Goal: Information Seeking & Learning: Compare options

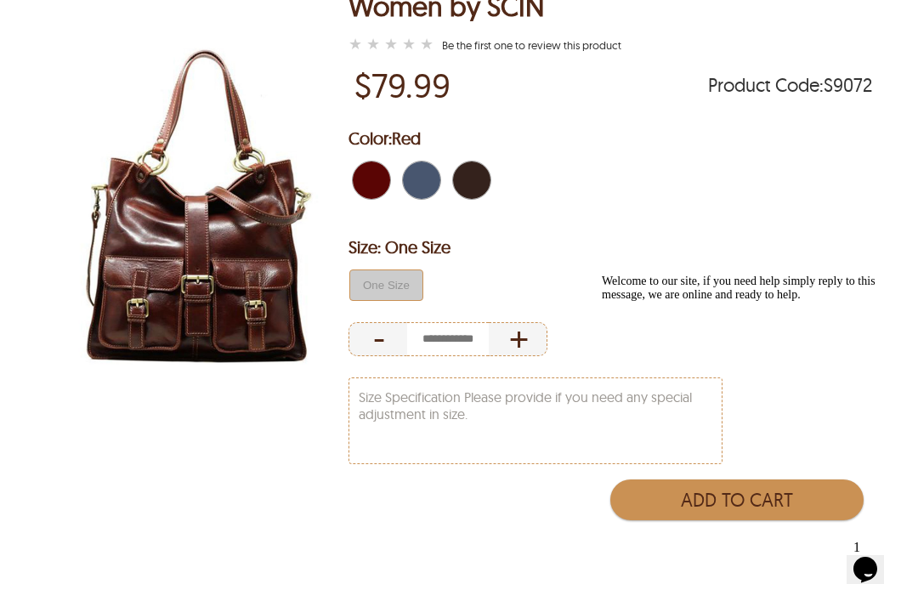
scroll to position [118, 0]
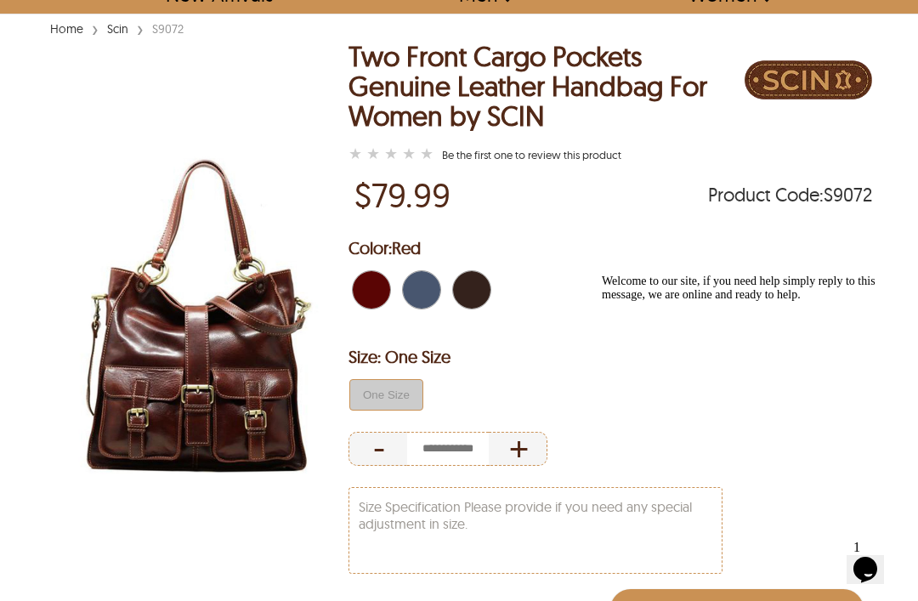
click at [419, 279] on span "Blue" at bounding box center [412, 289] width 19 height 37
click at [468, 295] on span "Dark Brown" at bounding box center [462, 289] width 19 height 37
click at [424, 299] on span "Blue" at bounding box center [427, 289] width 11 height 37
click at [374, 302] on span "Red" at bounding box center [376, 289] width 11 height 37
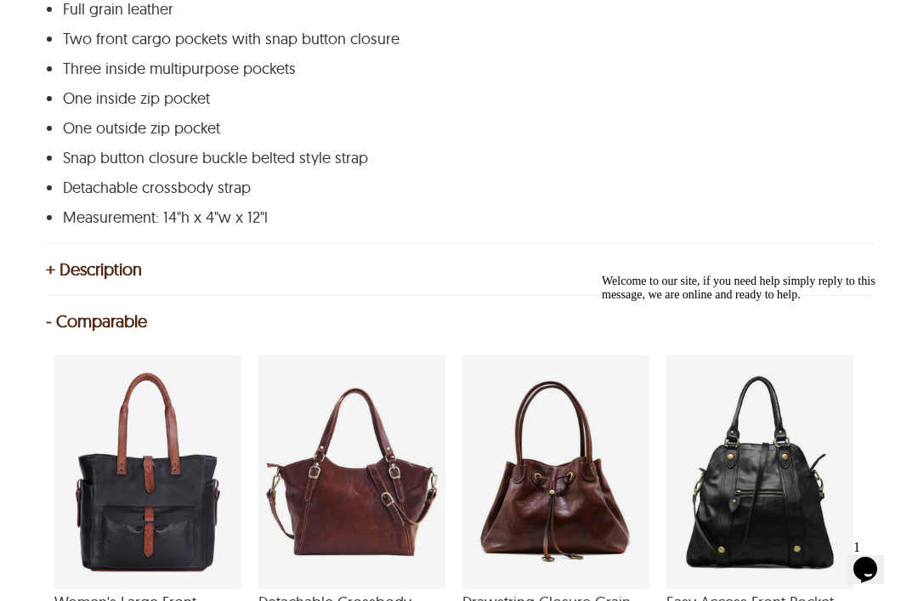
scroll to position [867, 0]
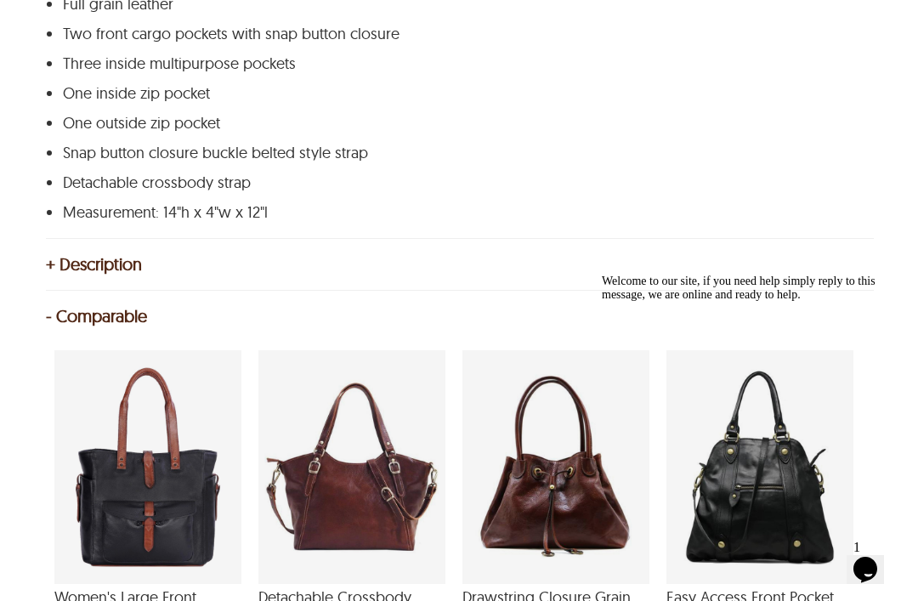
click at [58, 268] on div "+ Description" at bounding box center [459, 264] width 826 height 17
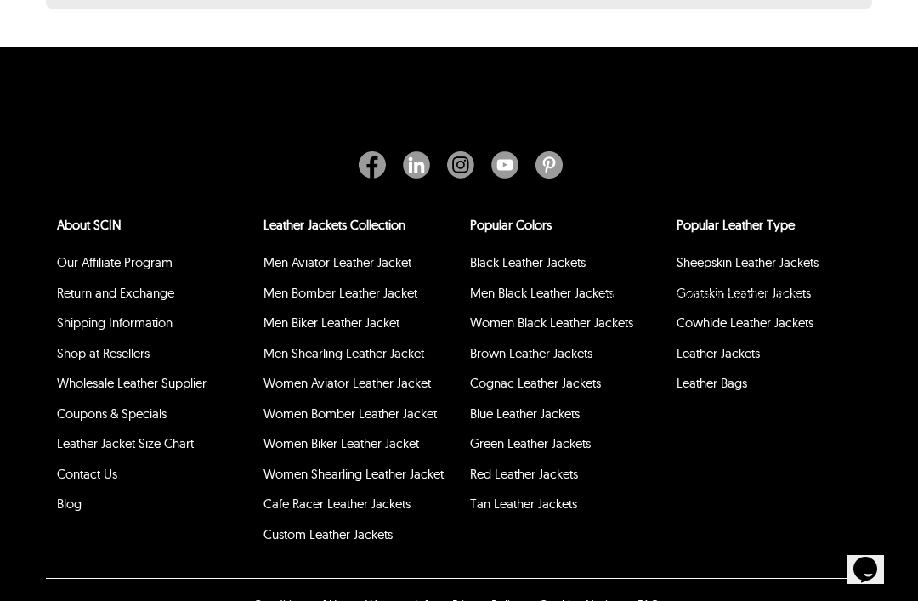
scroll to position [1992, 0]
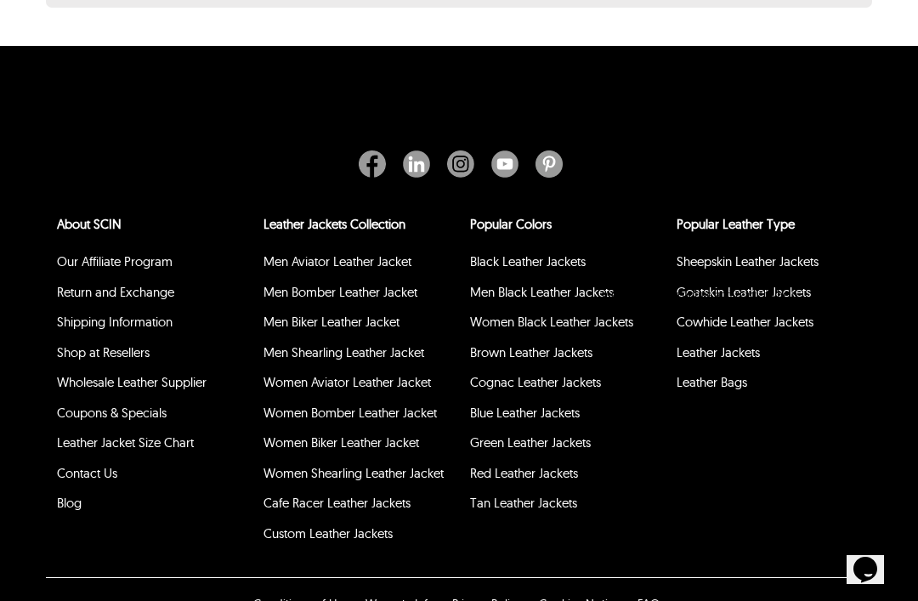
click at [169, 321] on link "Shipping Information" at bounding box center [115, 322] width 116 height 16
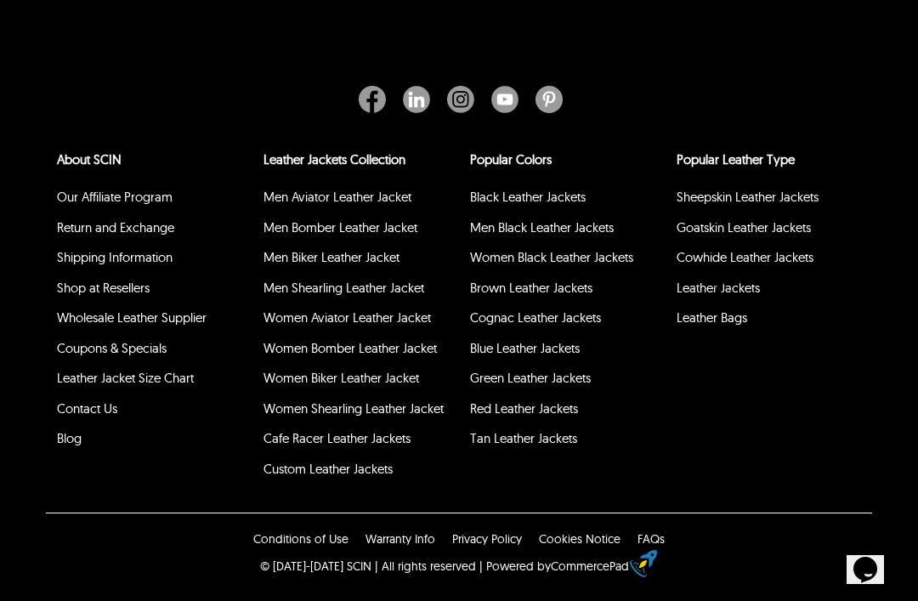
scroll to position [3513, 0]
click at [127, 428] on li "Contact Us" at bounding box center [153, 412] width 198 height 31
click at [94, 417] on link "Contact Us" at bounding box center [87, 408] width 60 height 16
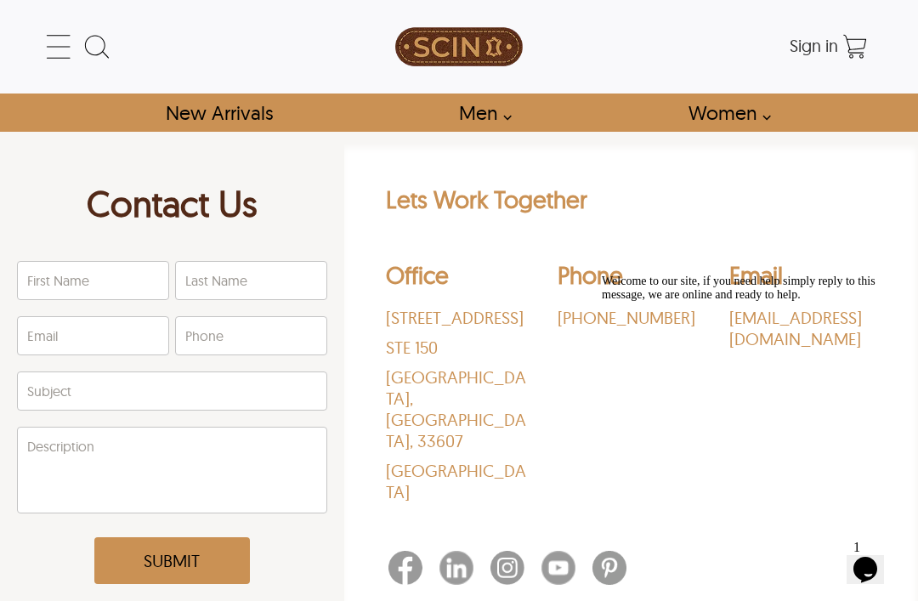
click at [485, 42] on img at bounding box center [459, 47] width 128 height 77
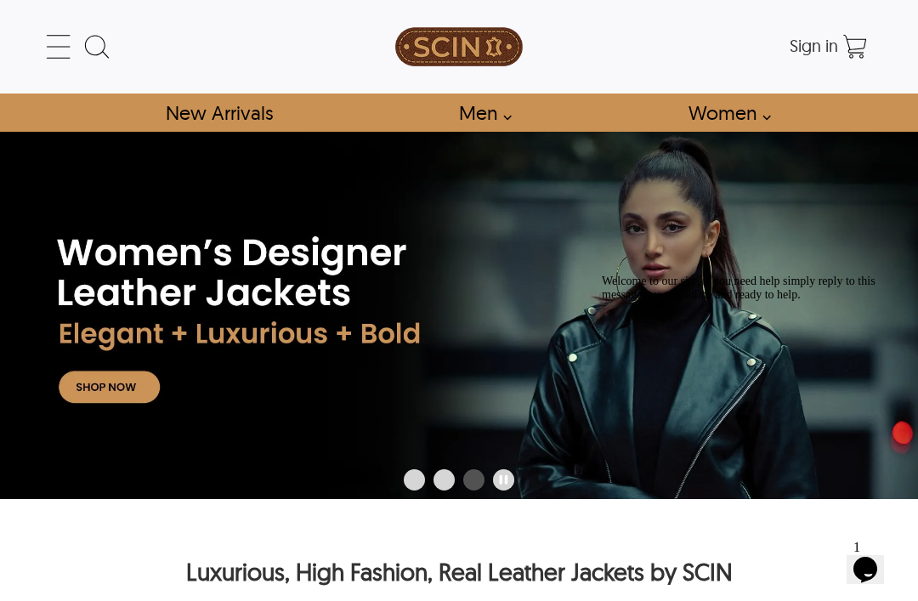
click at [56, 47] on icon at bounding box center [59, 47] width 24 height 1
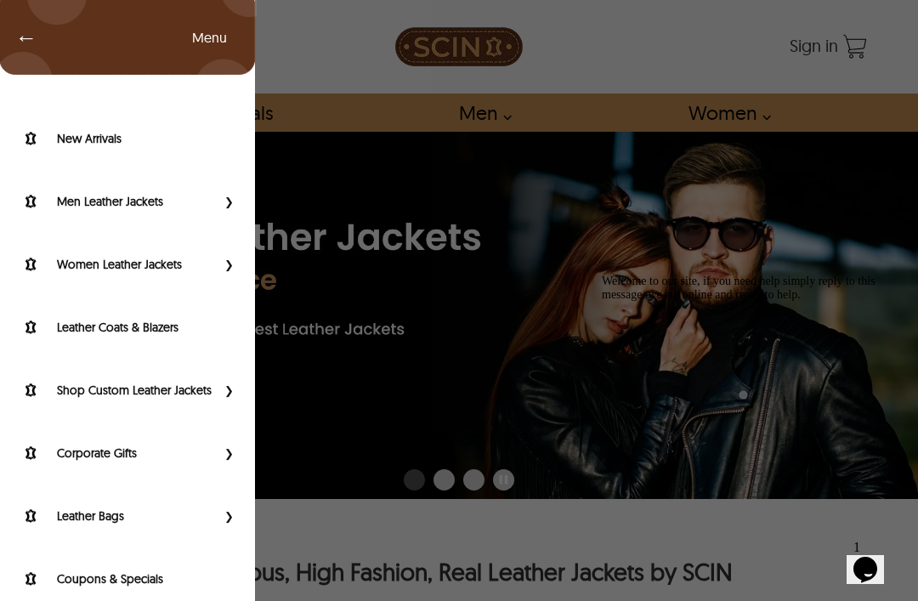
click at [233, 519] on span "Primary Side Menu" at bounding box center [227, 515] width 22 height 17
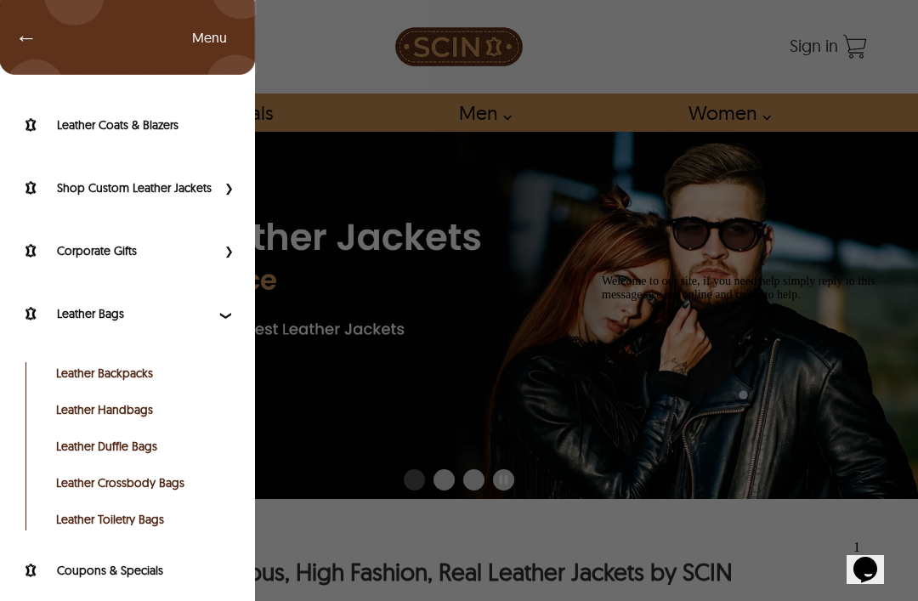
scroll to position [218, 0]
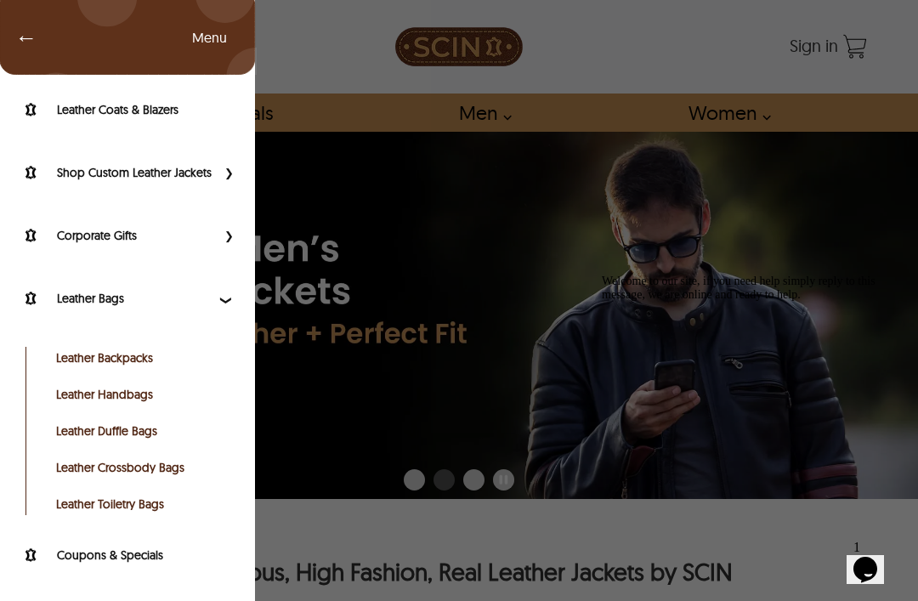
click at [149, 388] on link "Leather Handbags" at bounding box center [141, 394] width 171 height 17
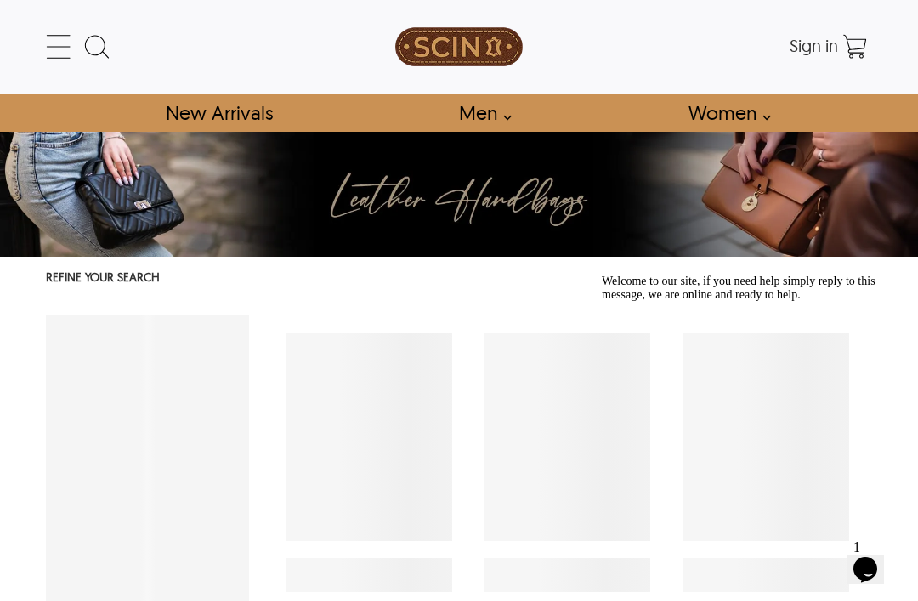
select select "********"
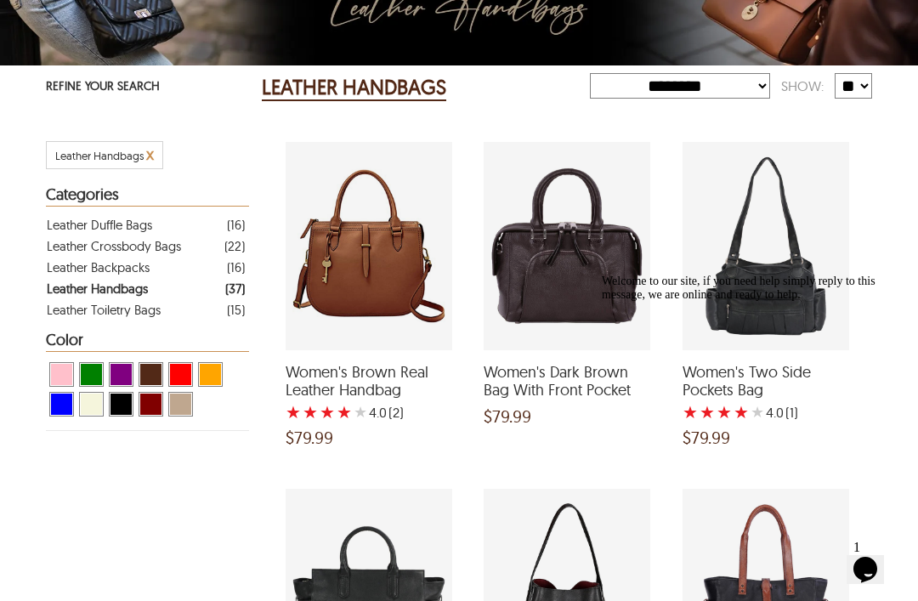
scroll to position [196, 0]
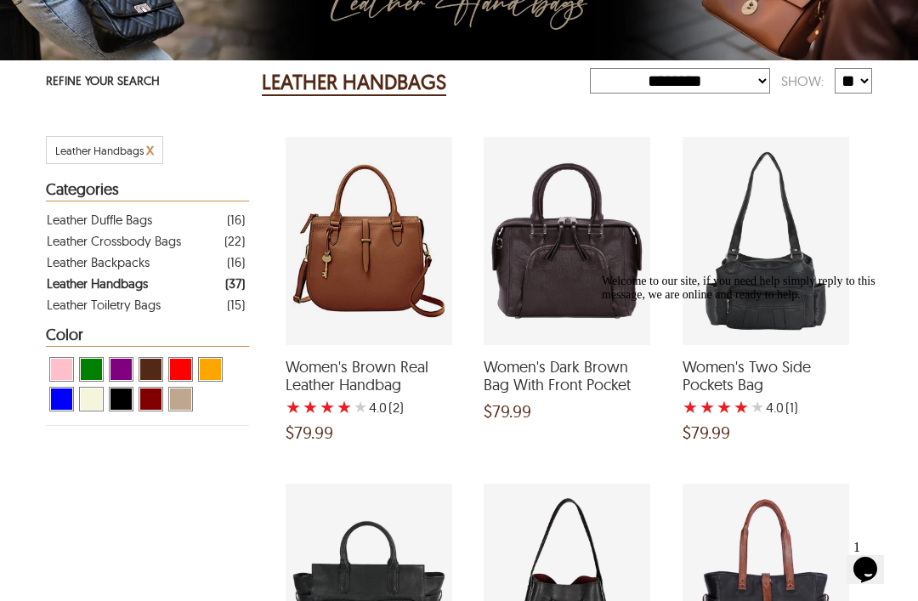
click at [611, 280] on div "Women's Dark Brown Bag With Front Pocket and a price of $79.99" at bounding box center [567, 241] width 167 height 208
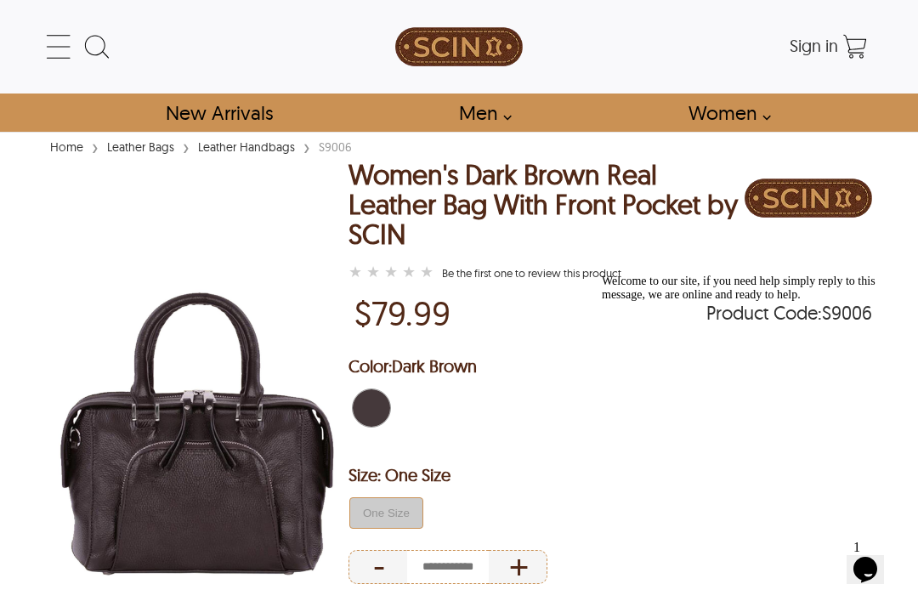
select select "********"
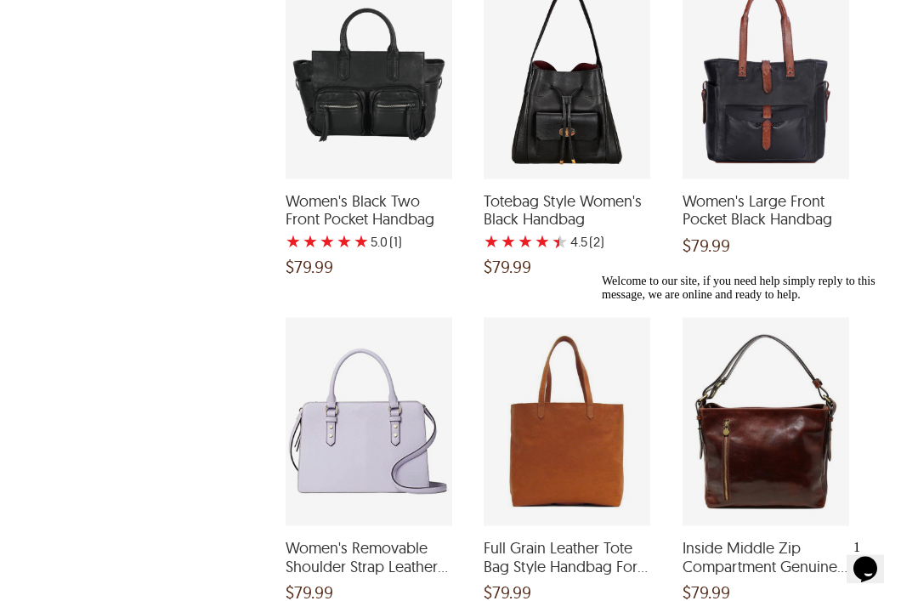
scroll to position [710, 0]
click at [583, 449] on div "Full Grain Leather Tote Bag Style Handbag For Women and a price of $79.99" at bounding box center [567, 421] width 167 height 208
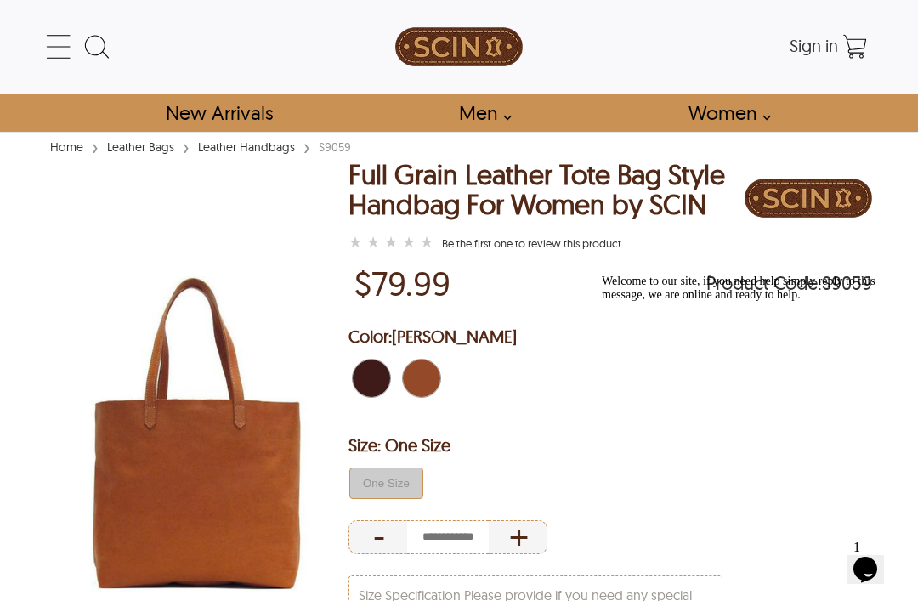
click at [864, 302] on div "Welcome to our site, if you need help simply reply to this message, we are onli…" at bounding box center [755, 288] width 306 height 27
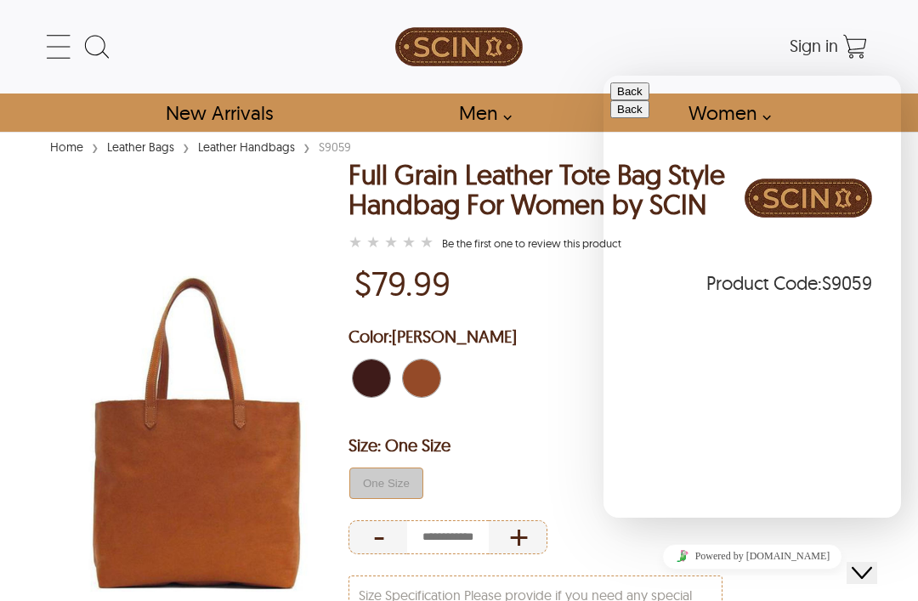
click at [643, 99] on button "Back" at bounding box center [629, 91] width 39 height 18
click at [742, 51] on div "Sign in" at bounding box center [734, 47] width 275 height 34
click at [870, 574] on button "Close Chat This icon closes the chat window." at bounding box center [862, 573] width 31 height 22
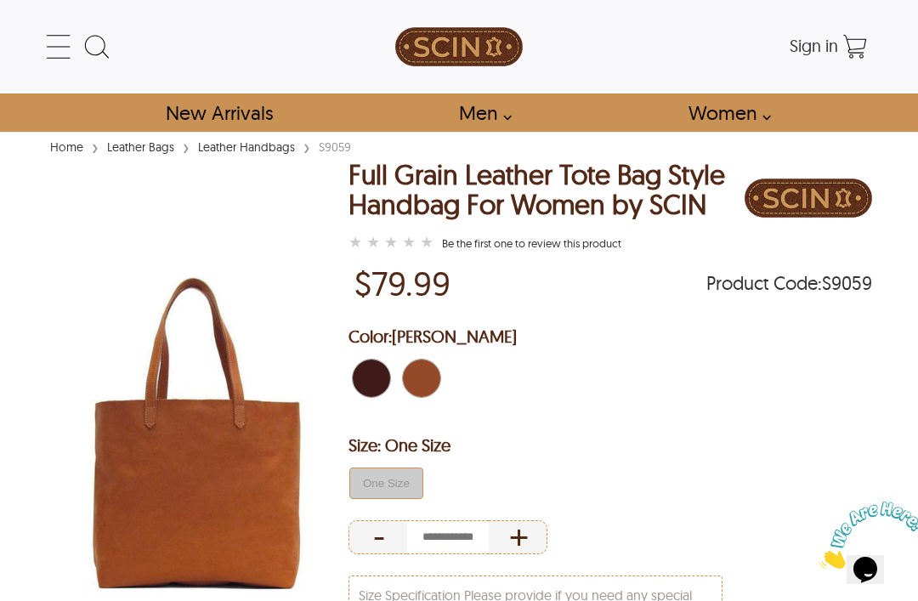
select select "********"
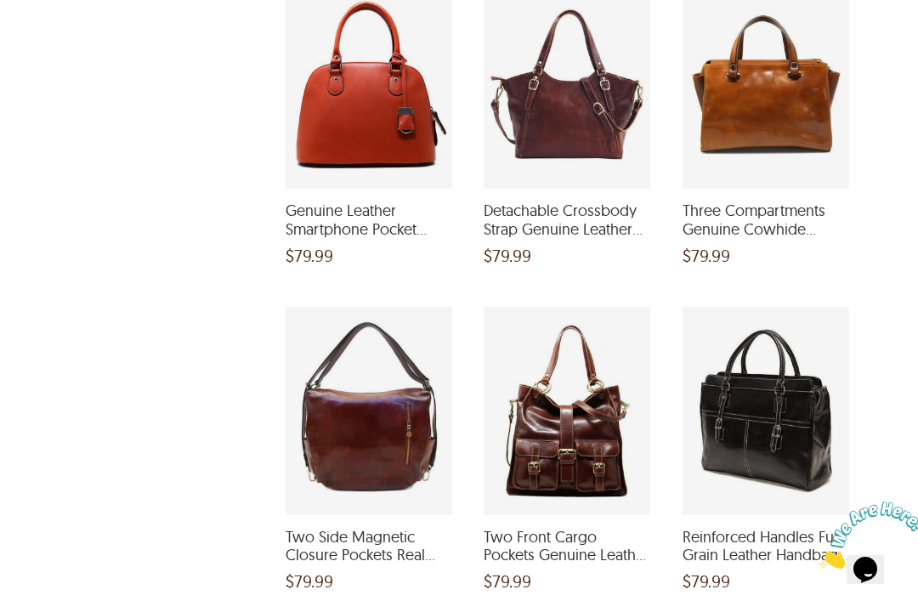
scroll to position [2066, 0]
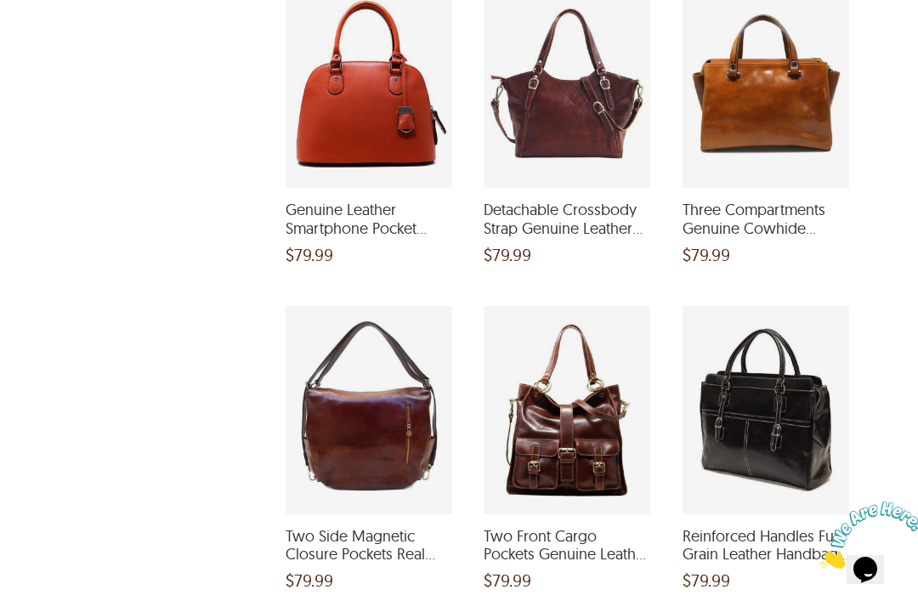
click at [813, 105] on div "Three Compartments Genuine Cowhide Leather Handbag For Women and a price of $79…" at bounding box center [766, 84] width 167 height 208
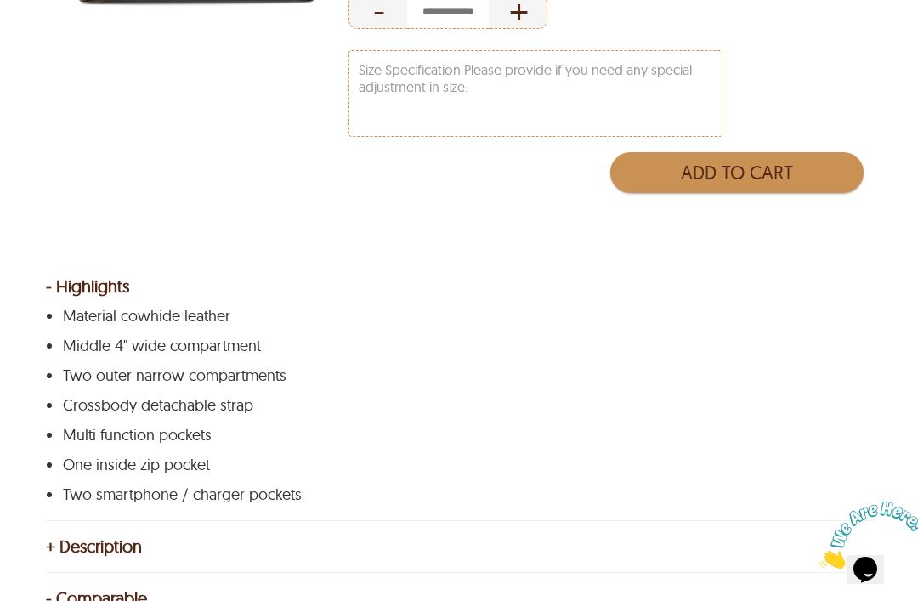
scroll to position [556, 0]
click at [158, 545] on div "+ Description" at bounding box center [459, 545] width 826 height 17
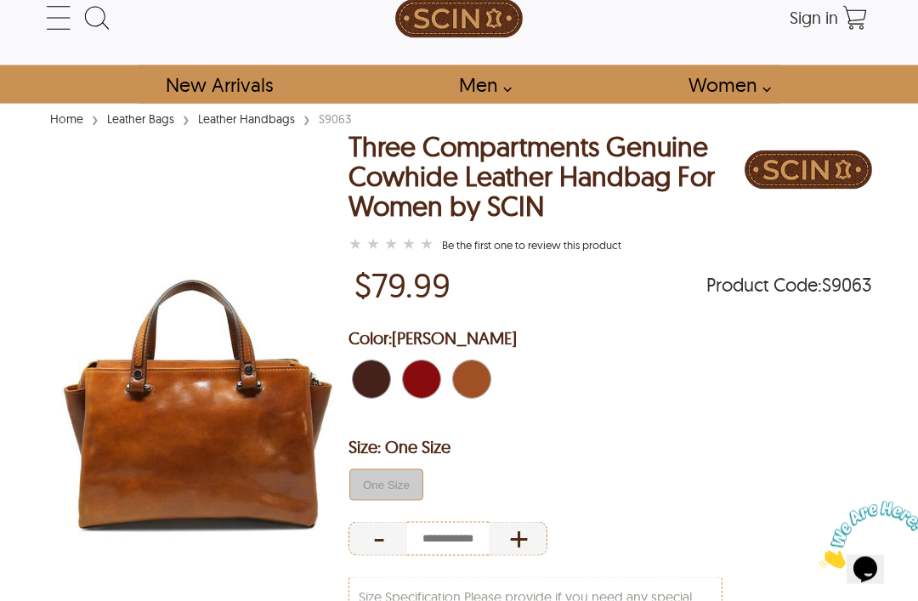
scroll to position [0, 0]
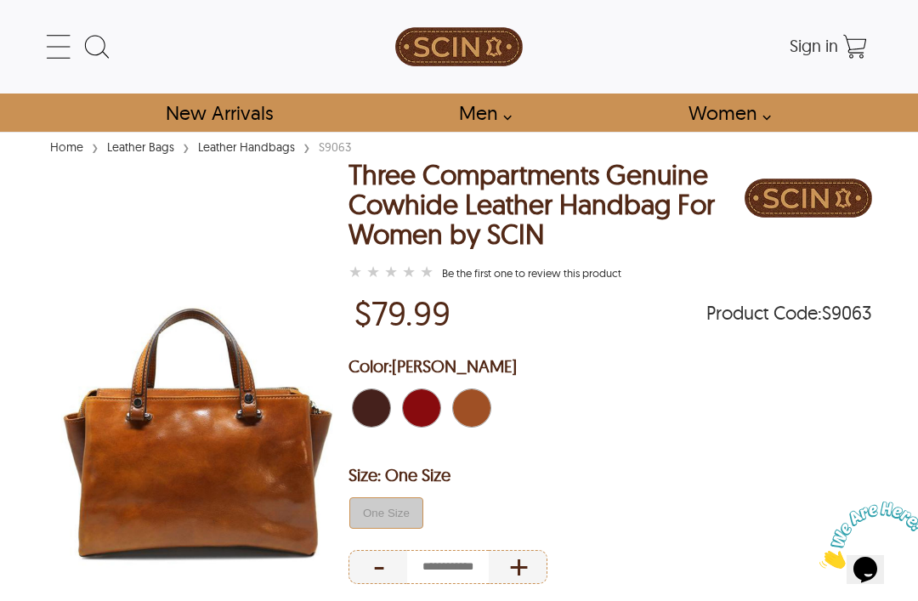
select select "********"
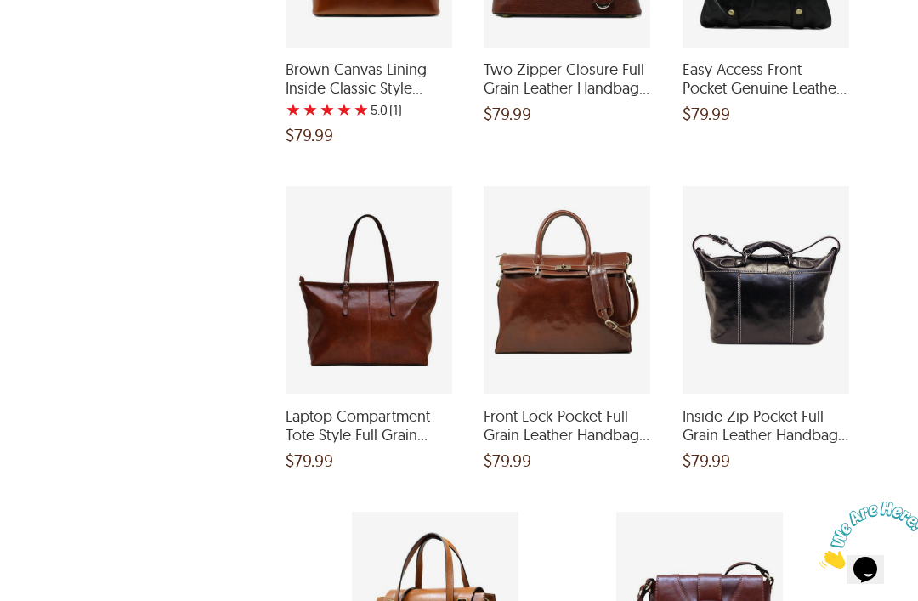
scroll to position [3208, 0]
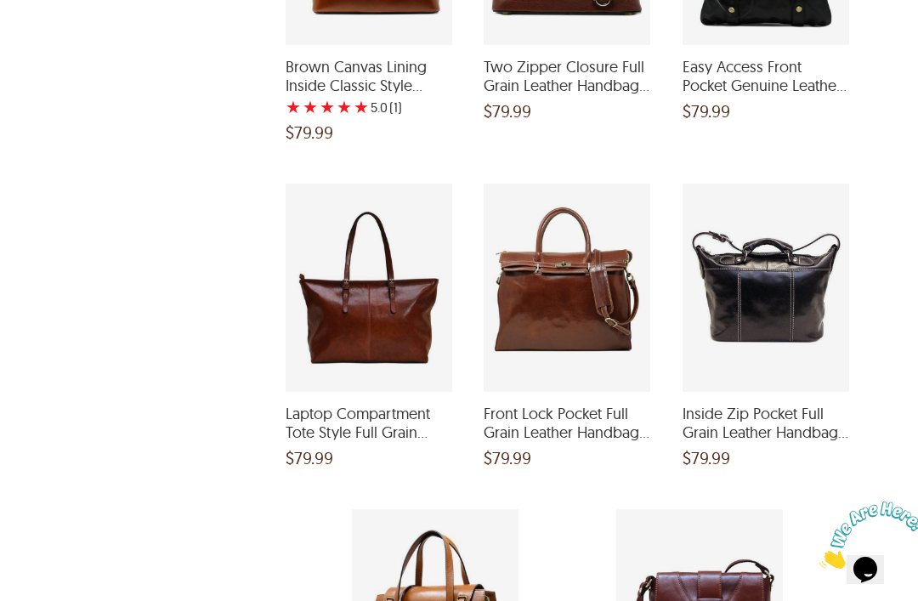
click at [592, 293] on div "Front Lock Pocket Full Grain Leather Handbag For Women and a price of $79.99" at bounding box center [567, 288] width 167 height 208
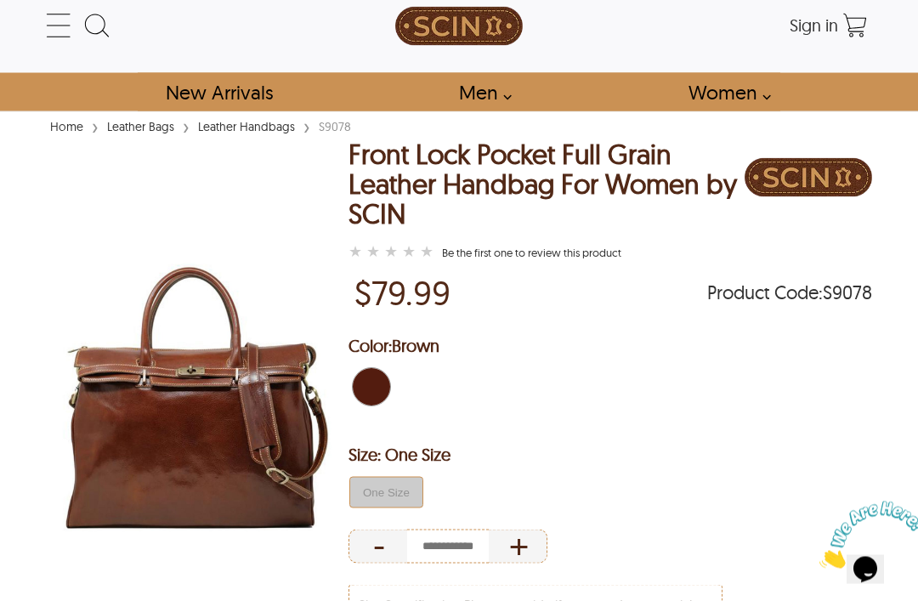
scroll to position [2, 0]
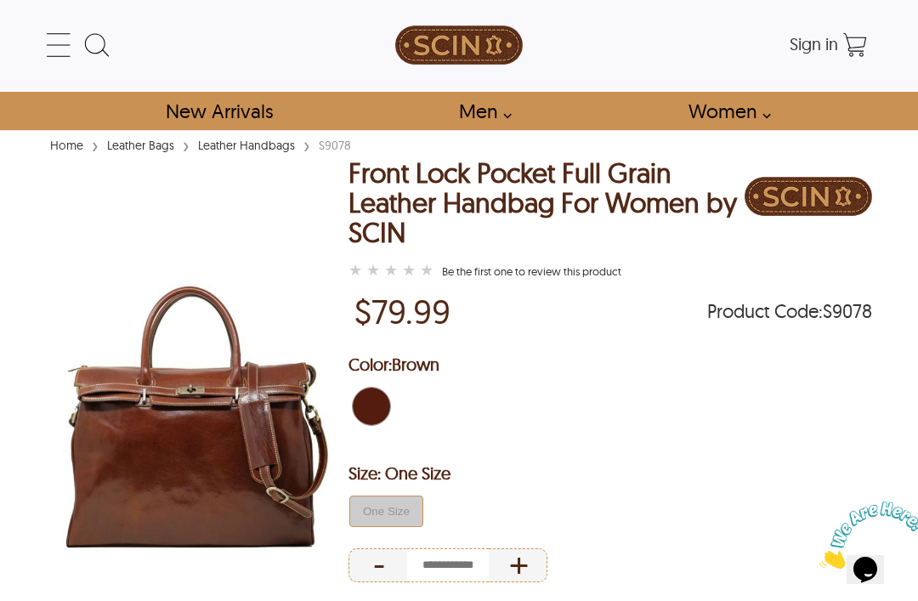
select select "********"
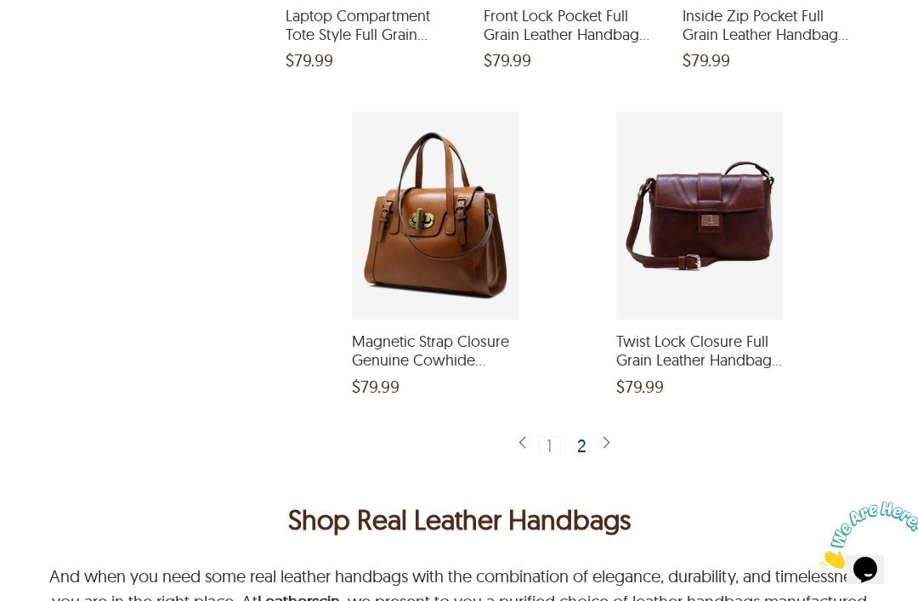
scroll to position [3665, 0]
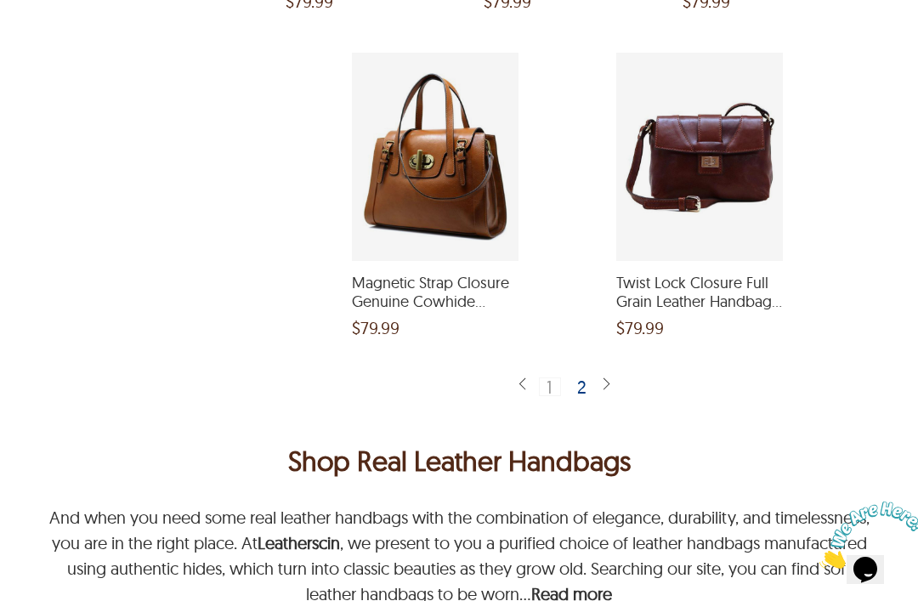
click at [585, 384] on div "2" at bounding box center [582, 386] width 25 height 17
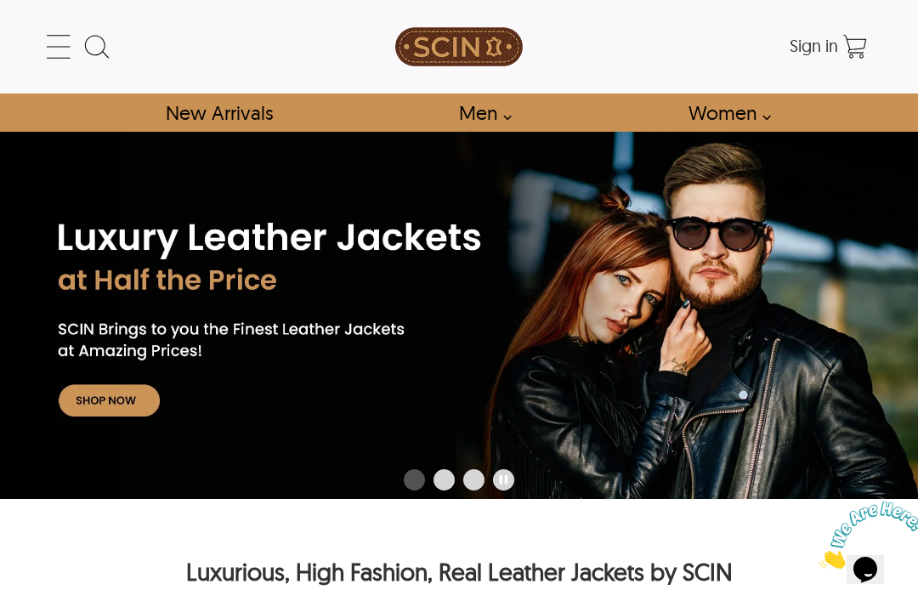
click at [75, 41] on icon at bounding box center [59, 47] width 34 height 34
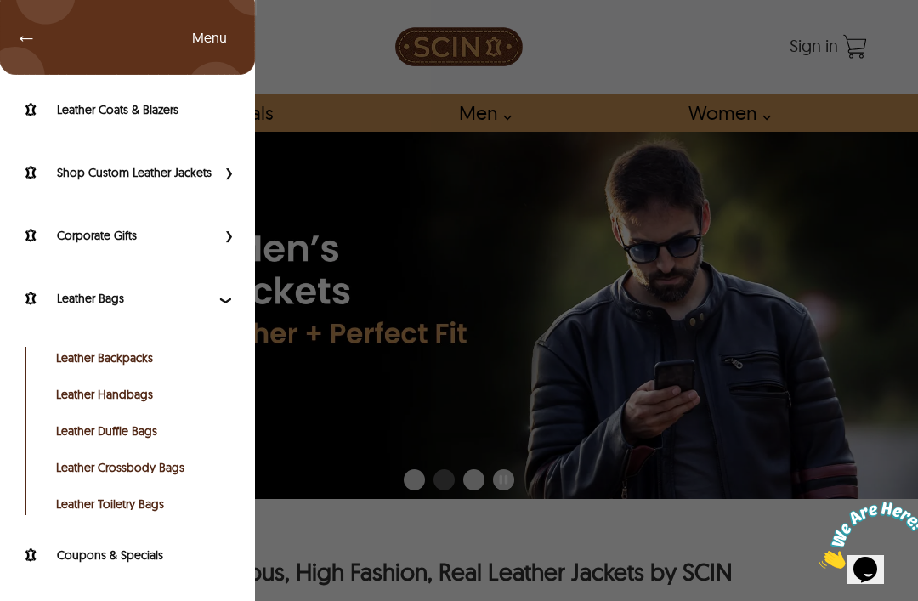
click at [167, 553] on label "Coupons & Specials" at bounding box center [147, 555] width 181 height 17
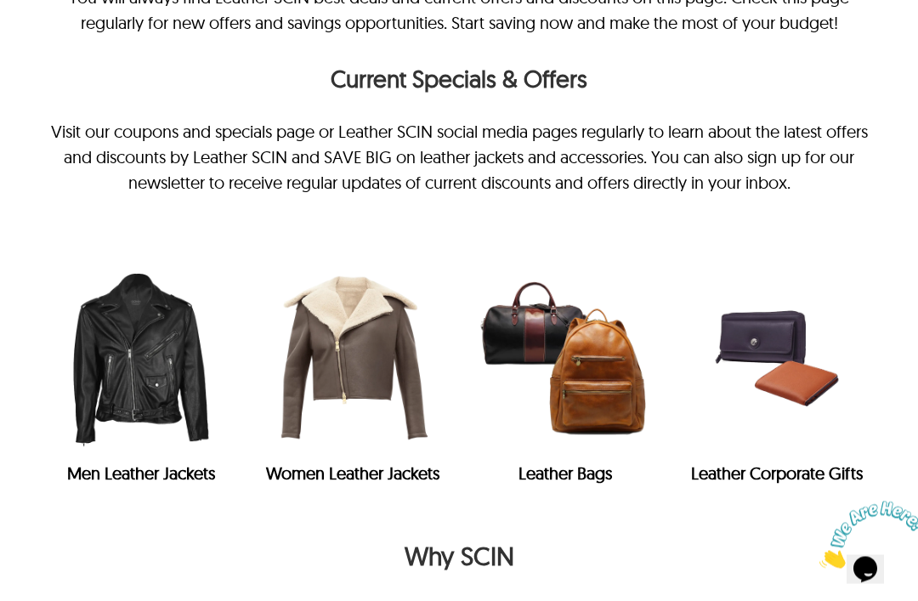
scroll to position [565, 0]
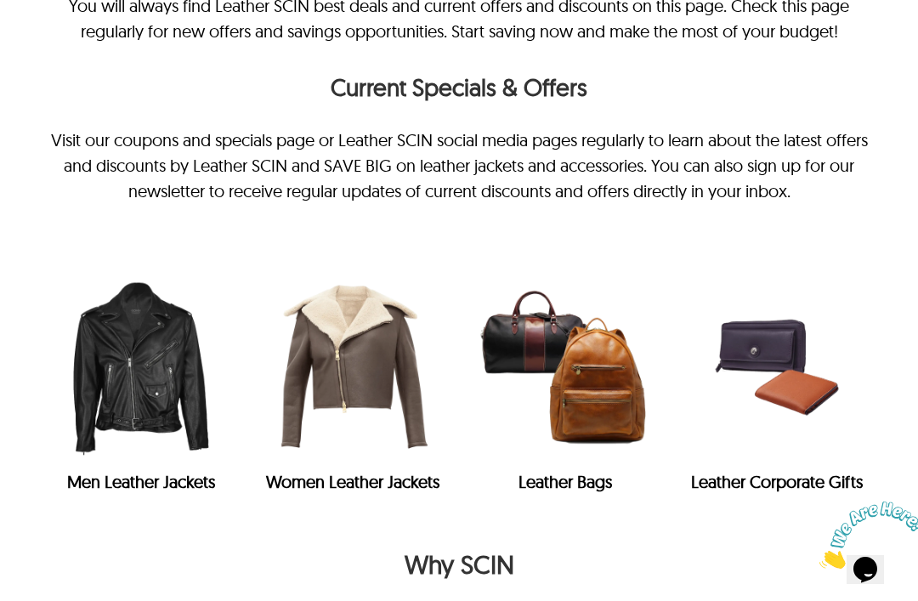
click at [390, 481] on div "Women Leather Jackets" at bounding box center [353, 481] width 190 height 21
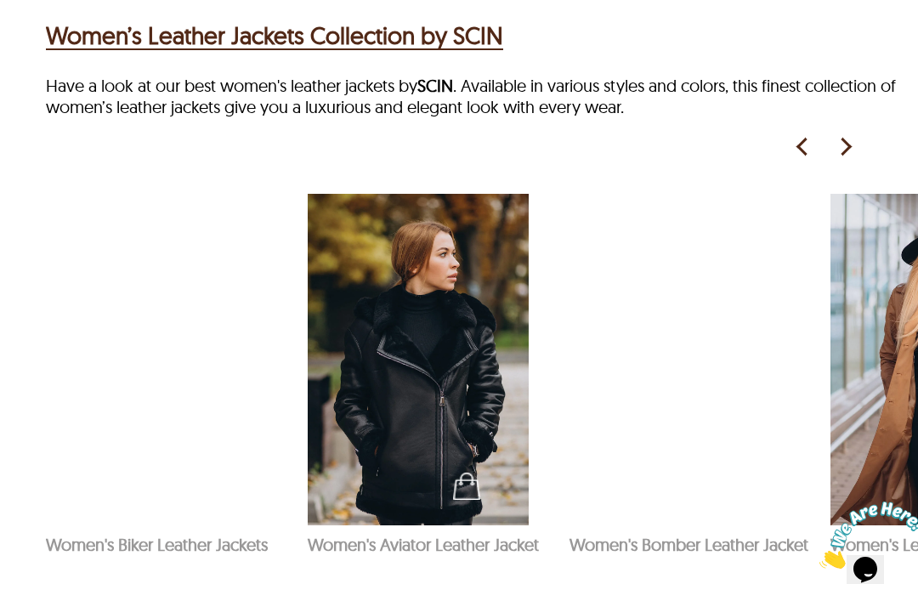
scroll to position [769, 0]
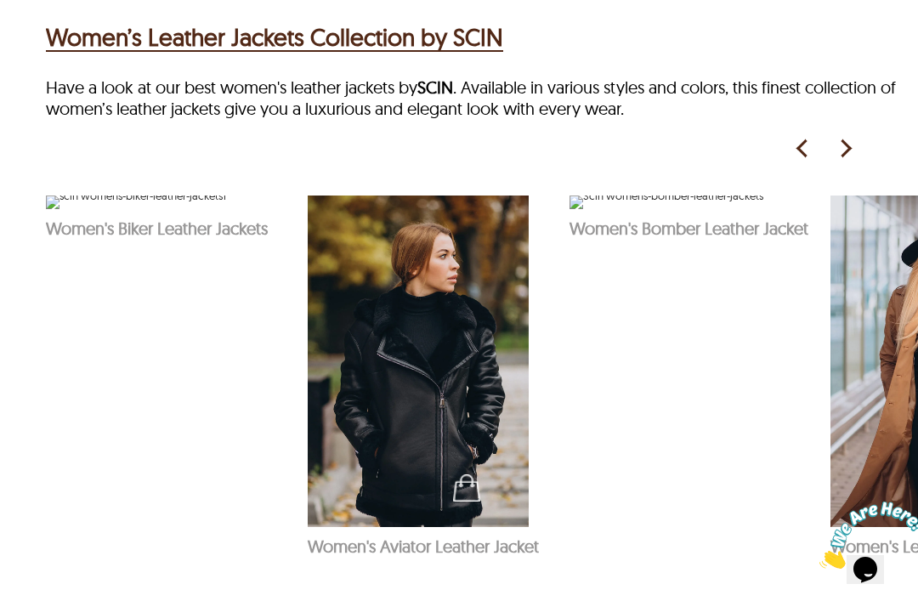
click at [706, 84] on div "Have a look at our best women's leather jackets by SCIN . Available in various …" at bounding box center [482, 98] width 872 height 43
click at [843, 157] on img at bounding box center [845, 149] width 26 height 26
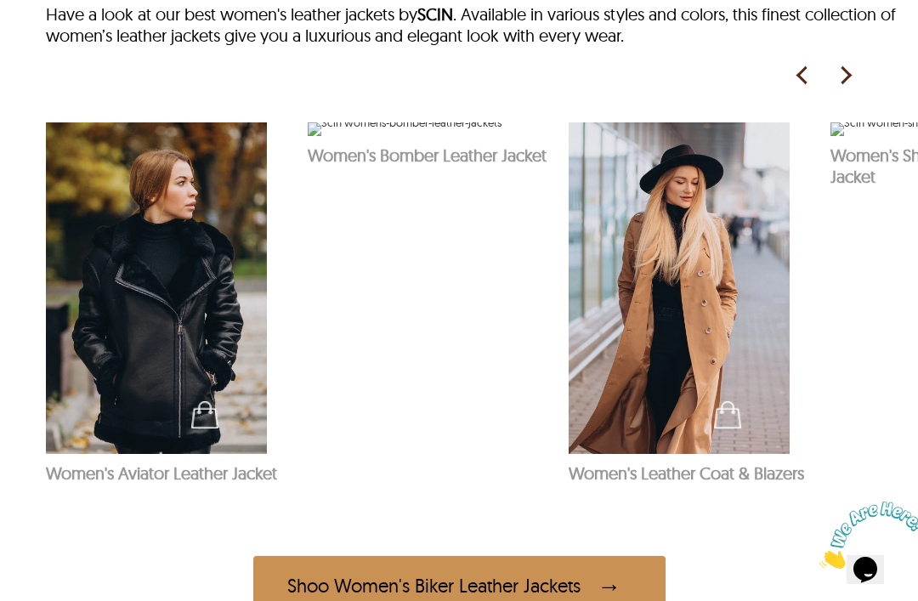
scroll to position [843, 0]
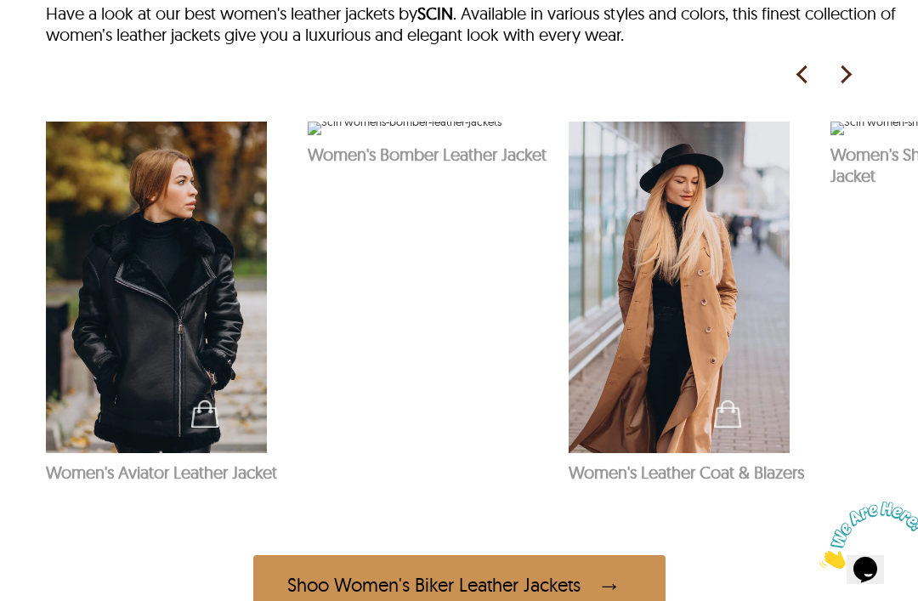
click at [860, 75] on picture at bounding box center [853, 75] width 43 height 26
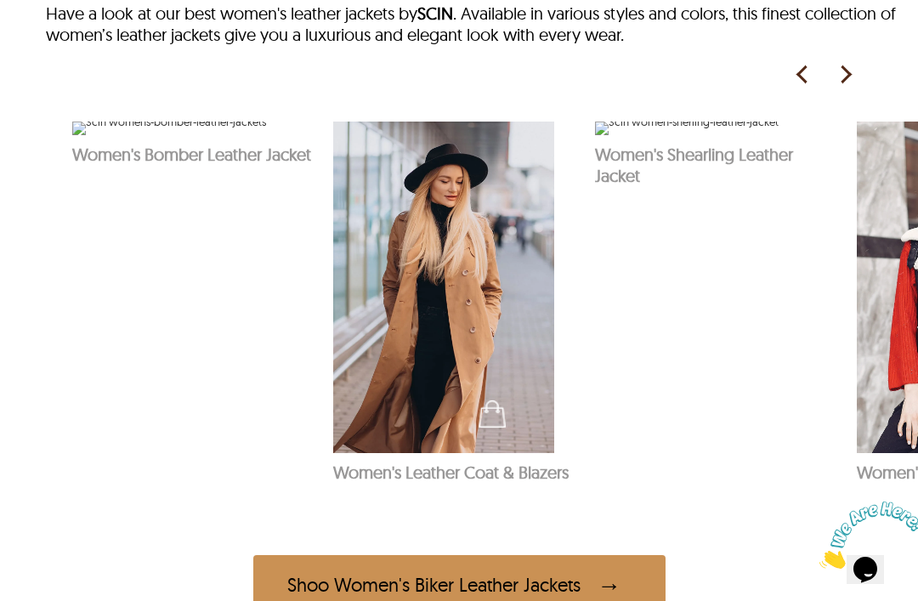
scroll to position [0, 524]
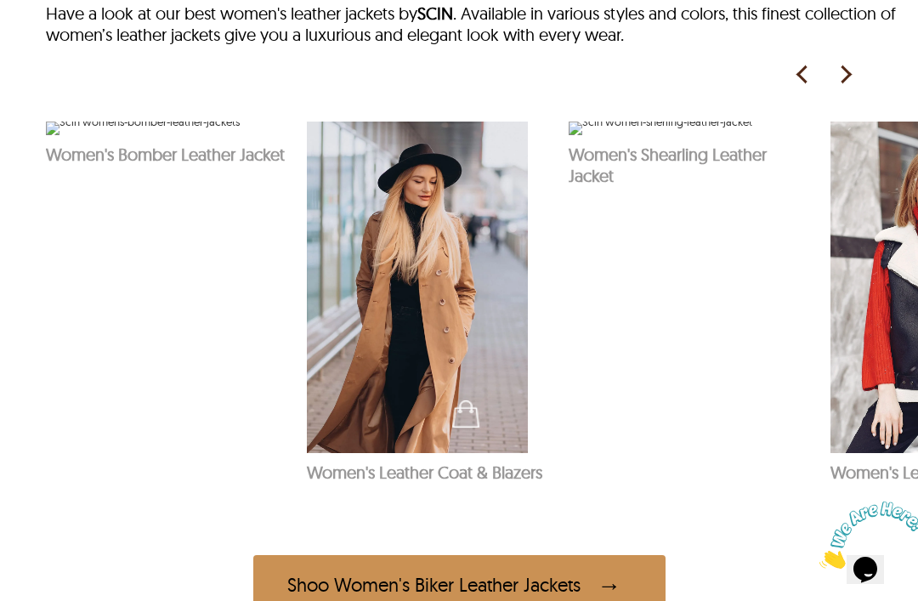
click at [844, 88] on img at bounding box center [845, 75] width 26 height 26
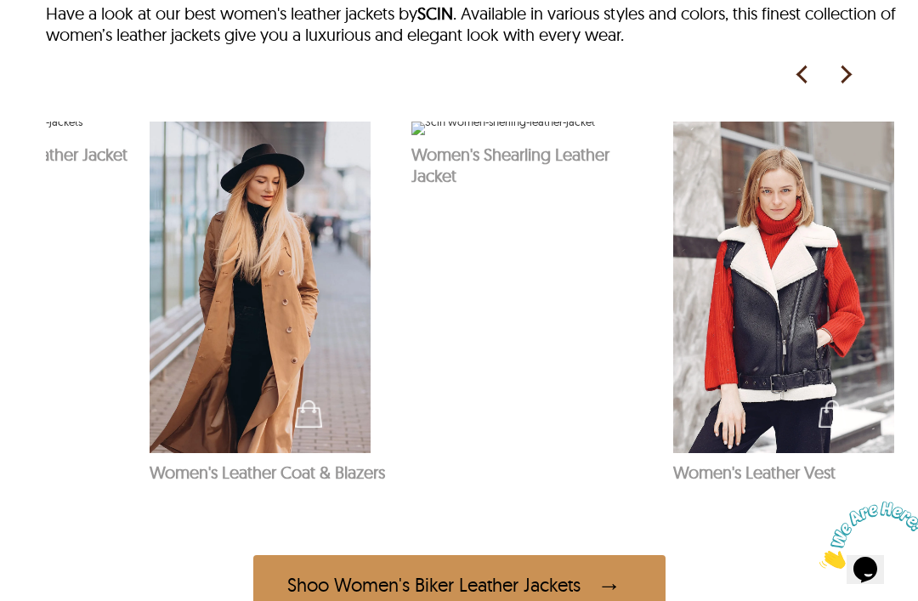
click at [851, 87] on img at bounding box center [845, 75] width 26 height 26
click at [847, 88] on img at bounding box center [845, 75] width 26 height 26
click at [850, 81] on img at bounding box center [845, 75] width 26 height 26
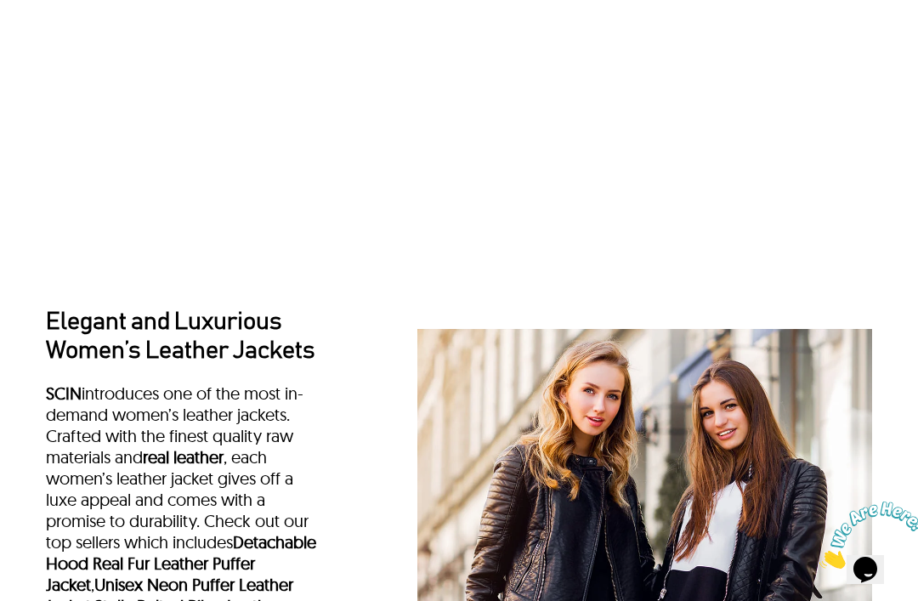
scroll to position [1580, 0]
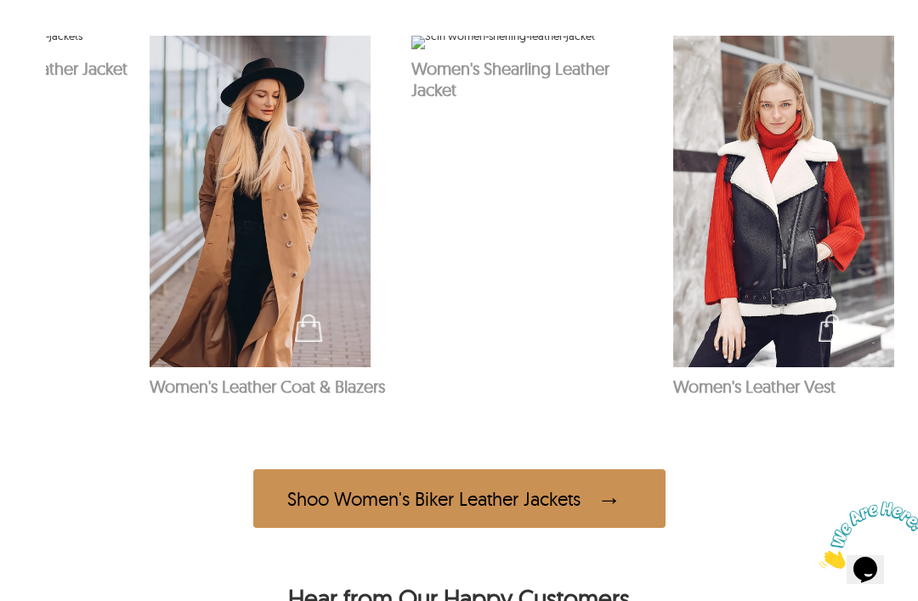
click at [286, 270] on img at bounding box center [260, 202] width 221 height 332
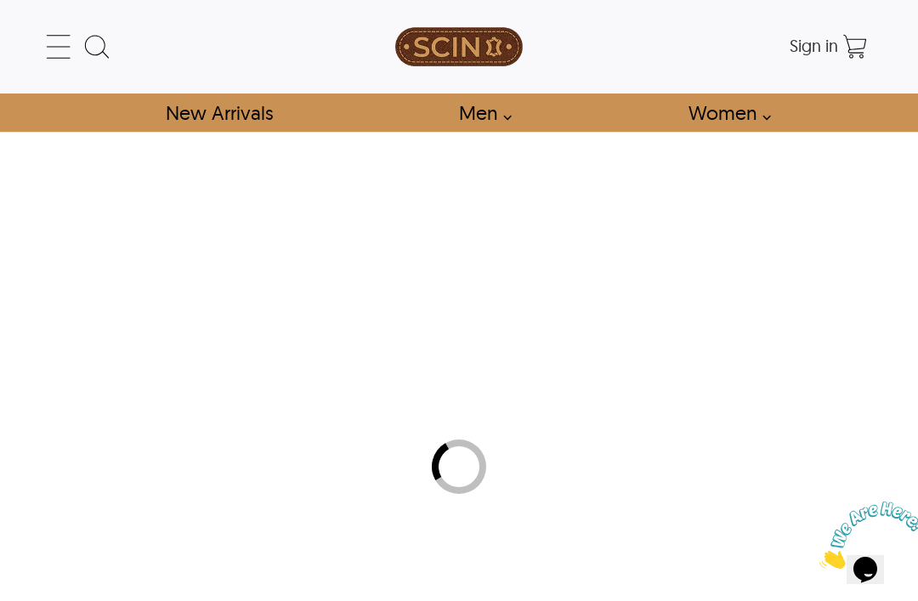
select select "********"
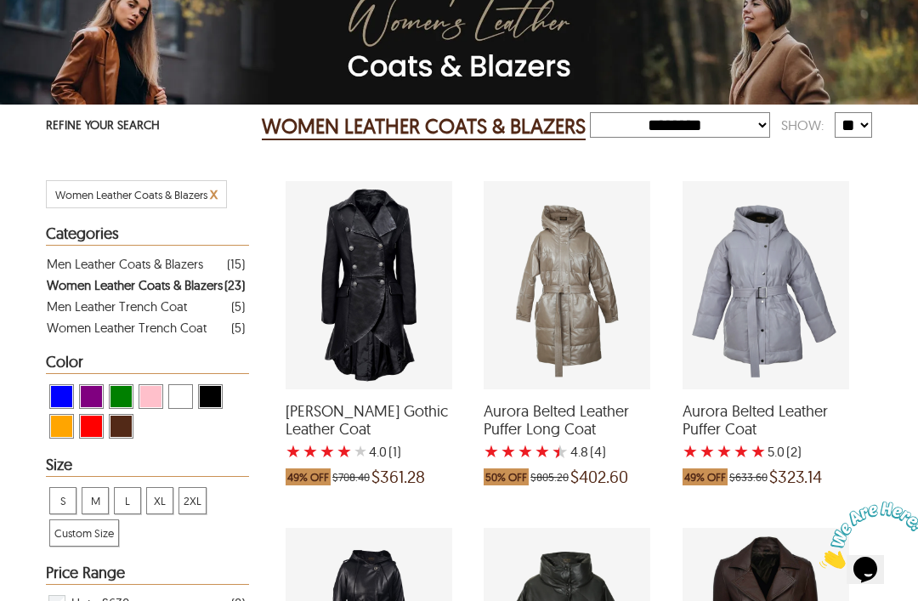
scroll to position [153, 0]
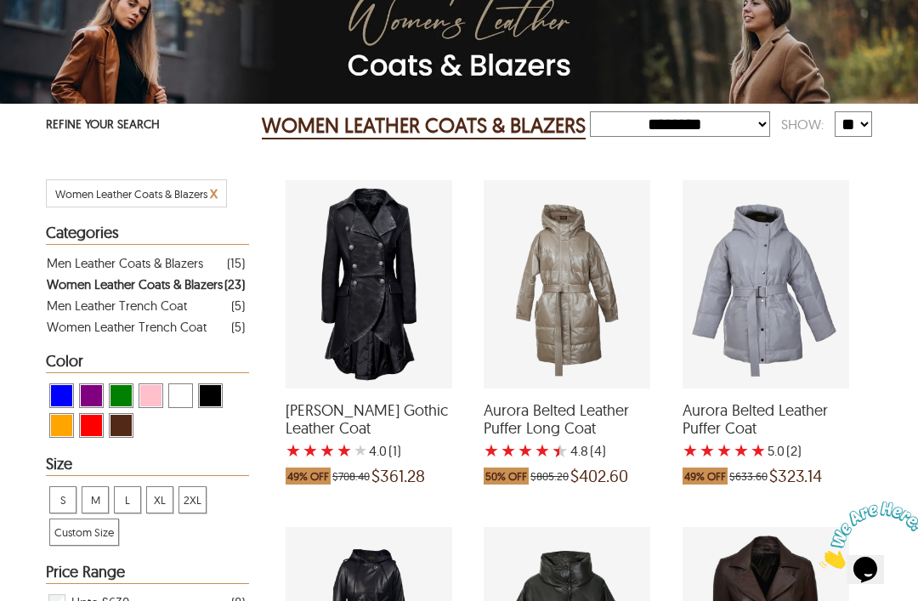
click at [174, 289] on div "Women Leather Coats & Blazers" at bounding box center [135, 284] width 176 height 21
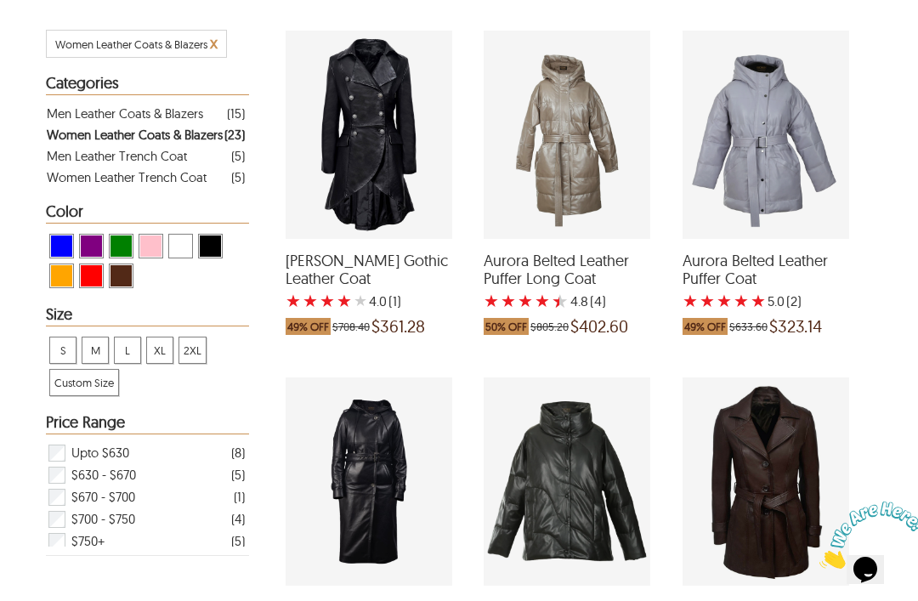
scroll to position [322, 0]
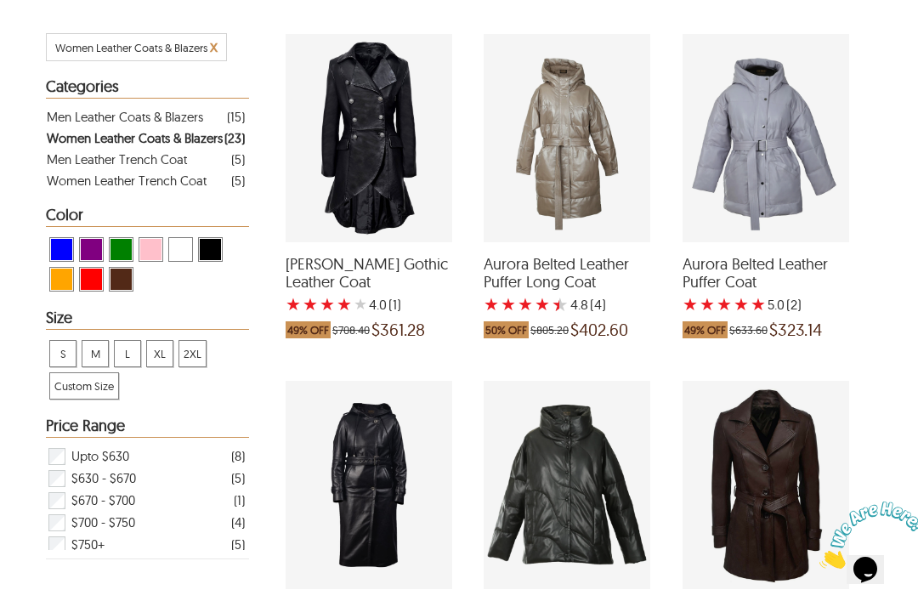
scroll to position [0, 0]
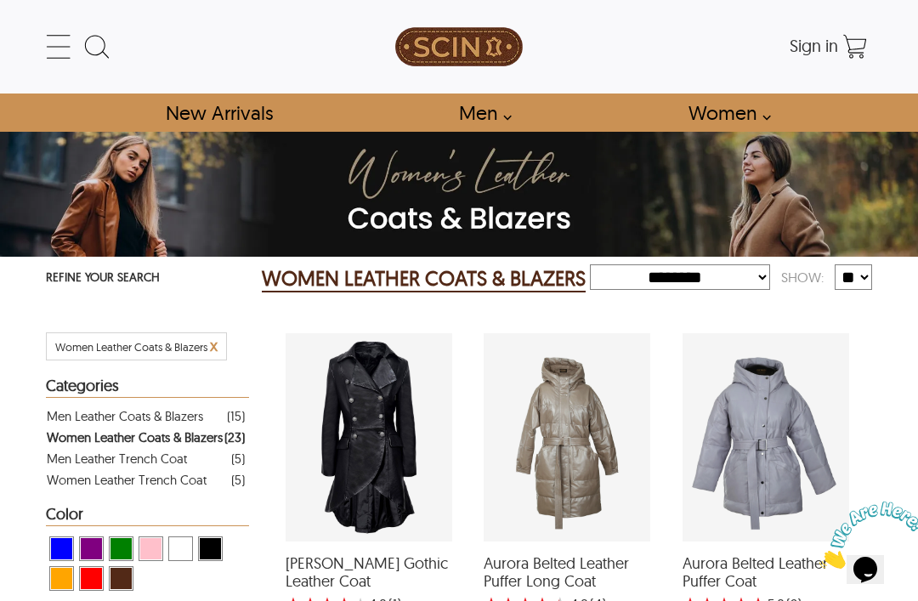
click at [244, 490] on div "( 5 )" at bounding box center [238, 479] width 14 height 21
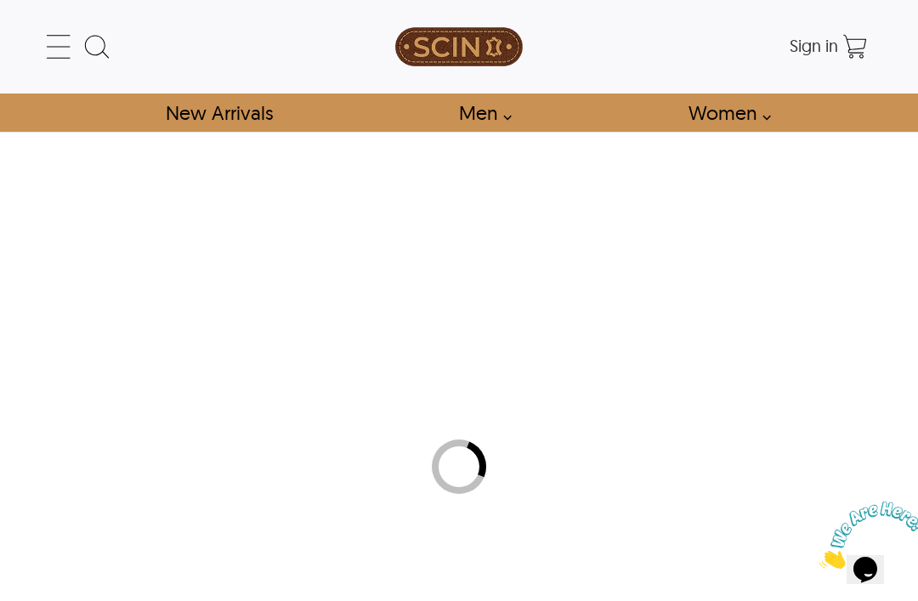
select select "********"
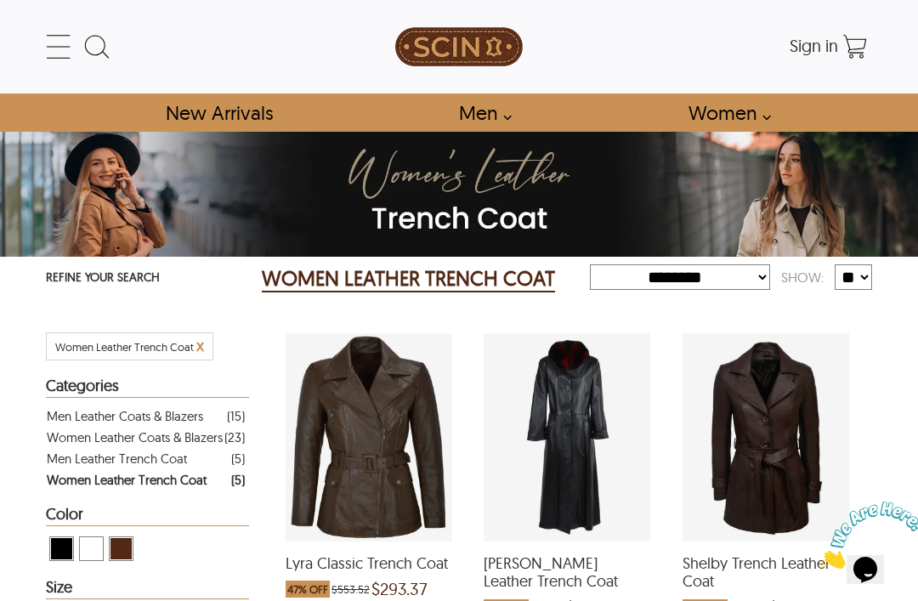
click at [765, 122] on link "Women" at bounding box center [724, 113] width 111 height 38
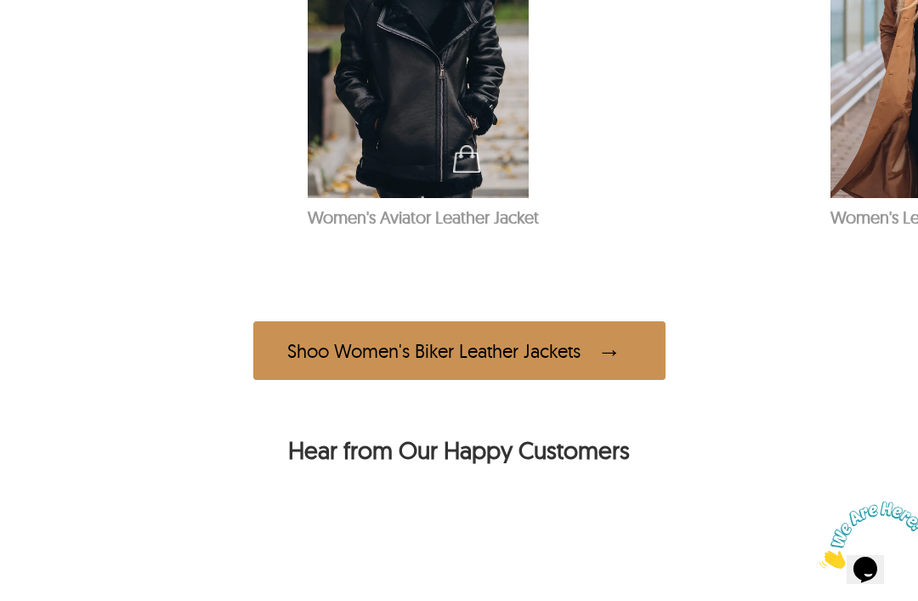
scroll to position [1099, 0]
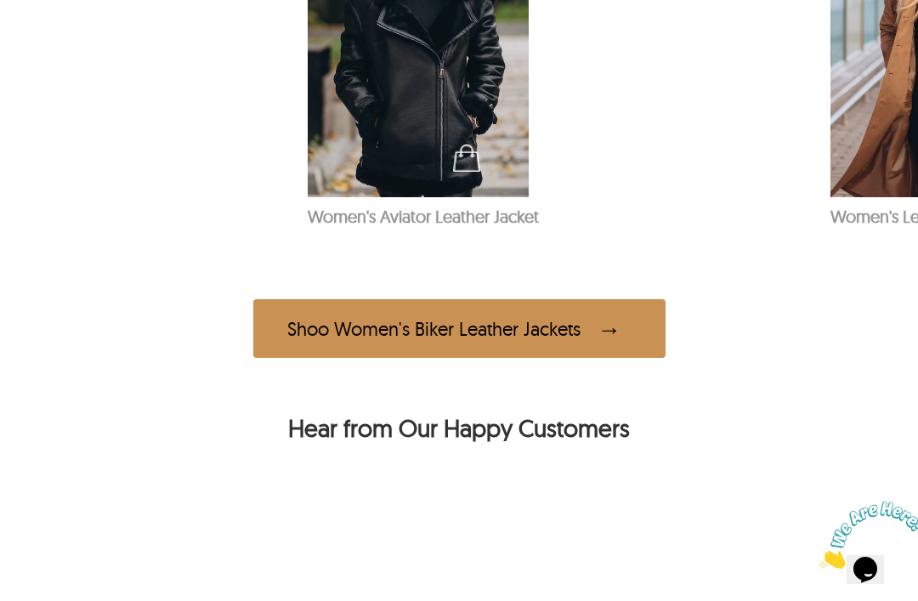
click at [609, 345] on span at bounding box center [615, 328] width 34 height 33
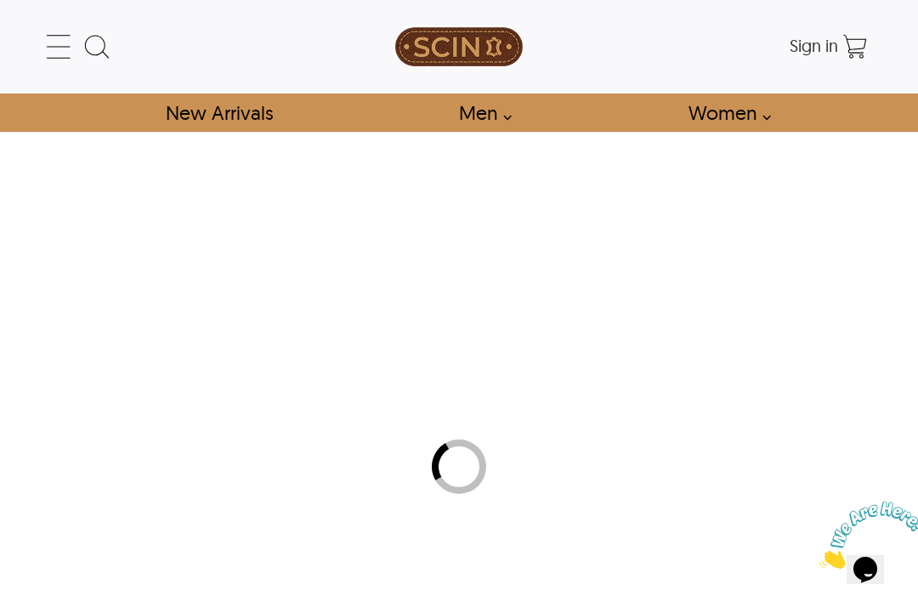
select select "********"
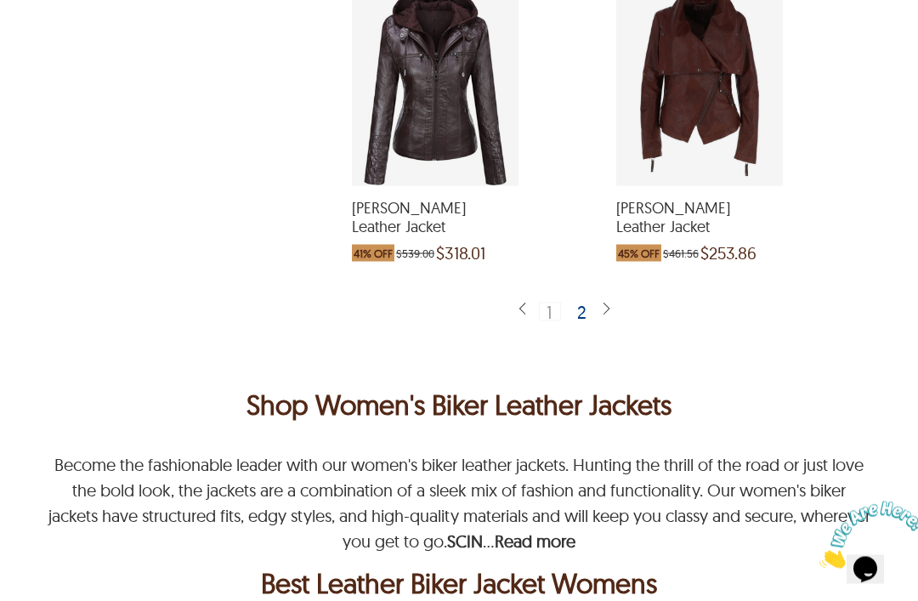
scroll to position [3805, 0]
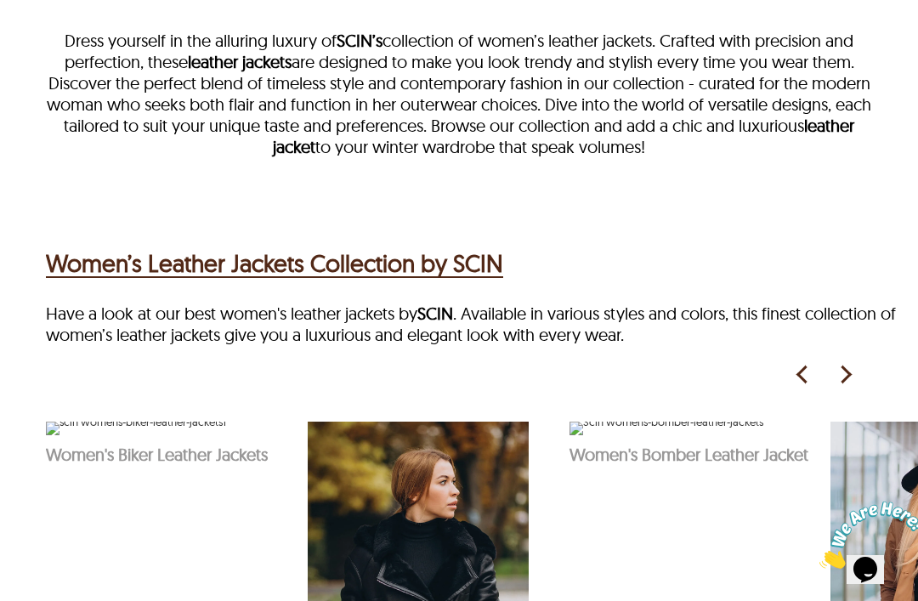
scroll to position [541, 0]
